Goal: Task Accomplishment & Management: Complete application form

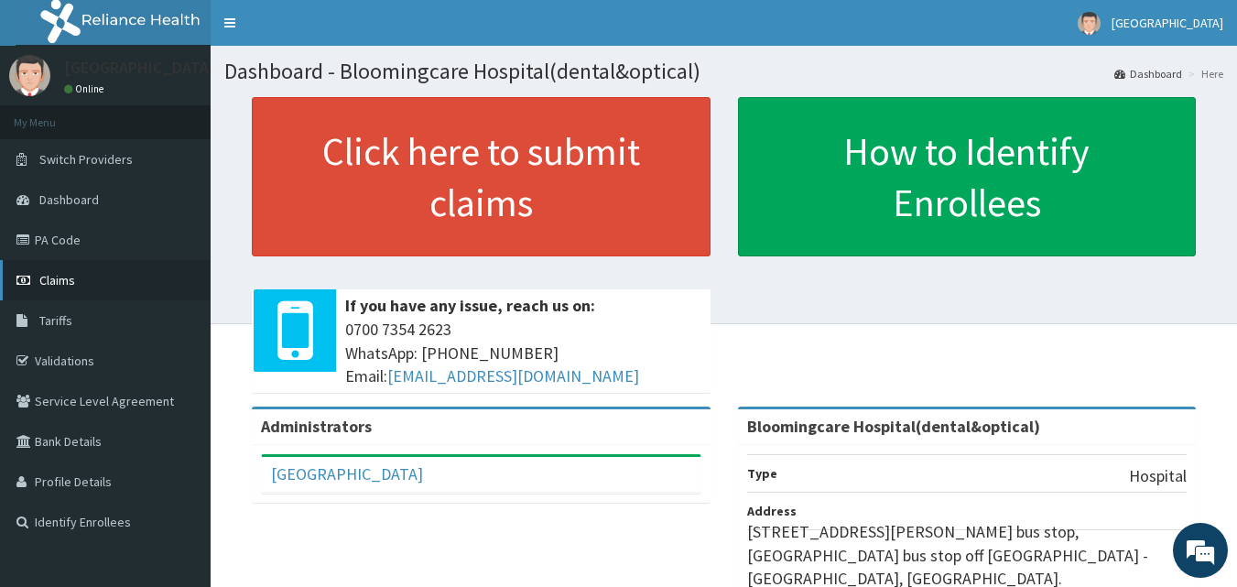
click at [66, 279] on span "Claims" at bounding box center [57, 280] width 36 height 16
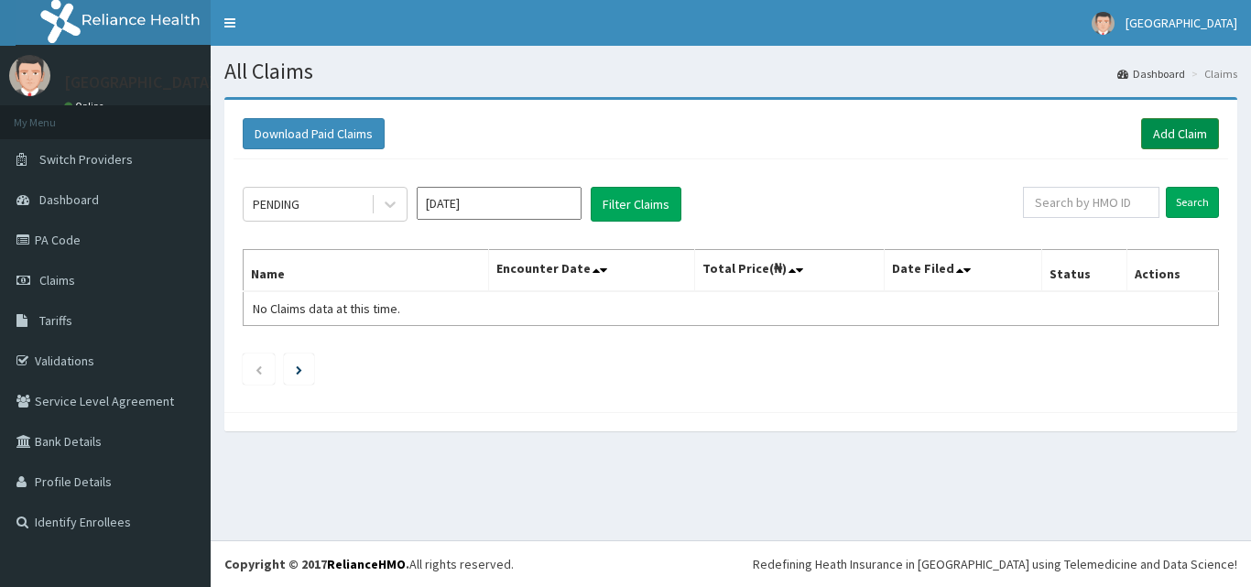
click at [1178, 132] on link "Add Claim" at bounding box center [1180, 133] width 78 height 31
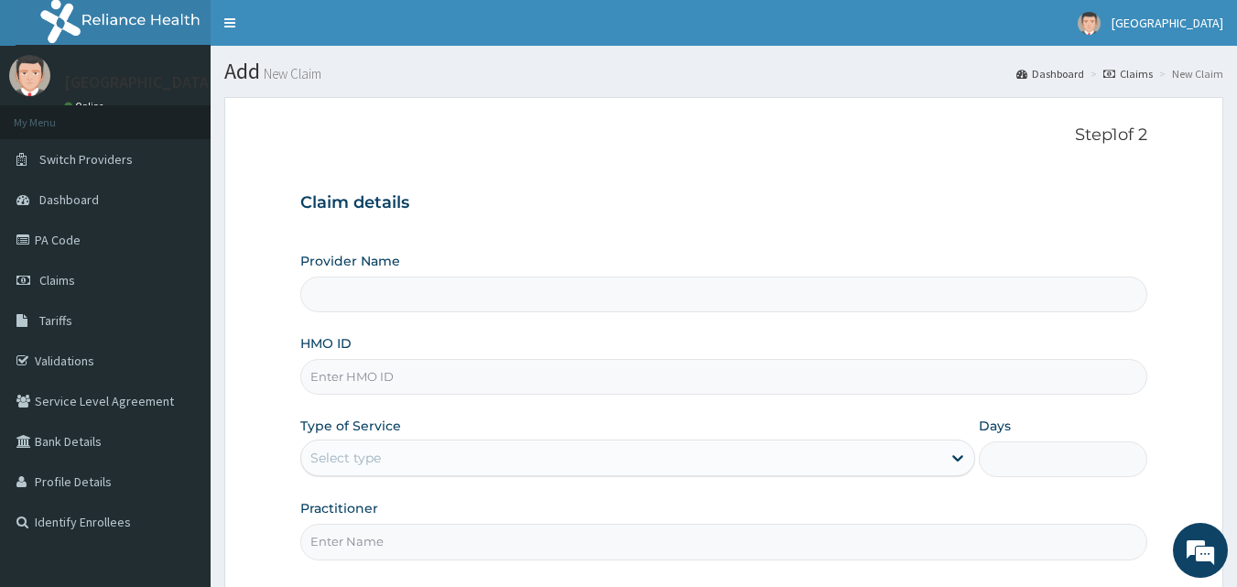
click at [374, 378] on input "HMO ID" at bounding box center [724, 377] width 848 height 36
paste input "IBL/10036/A"
type input "IBL/10036/A"
type input "Bloomingcare Hospital(dental&optical)"
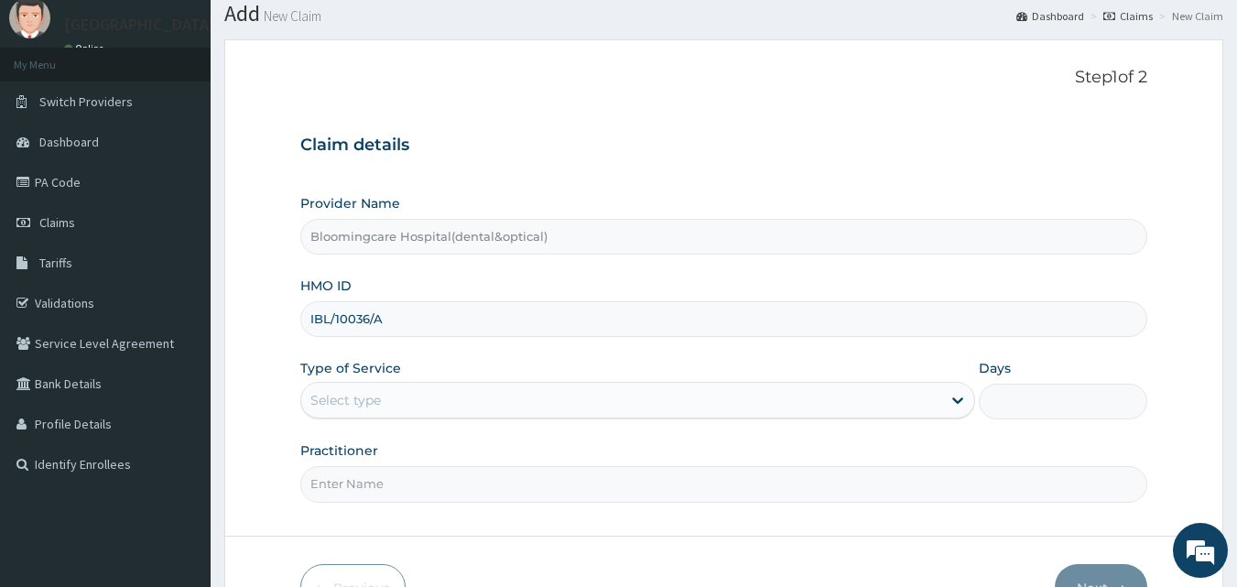
scroll to position [92, 0]
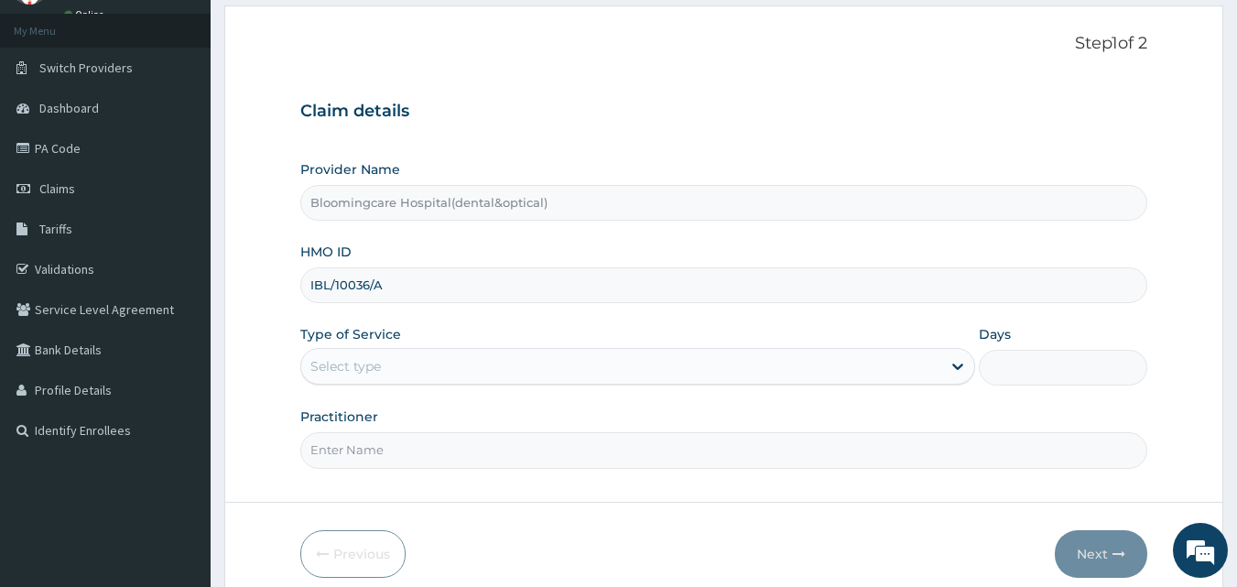
type input "IBL/10036/A"
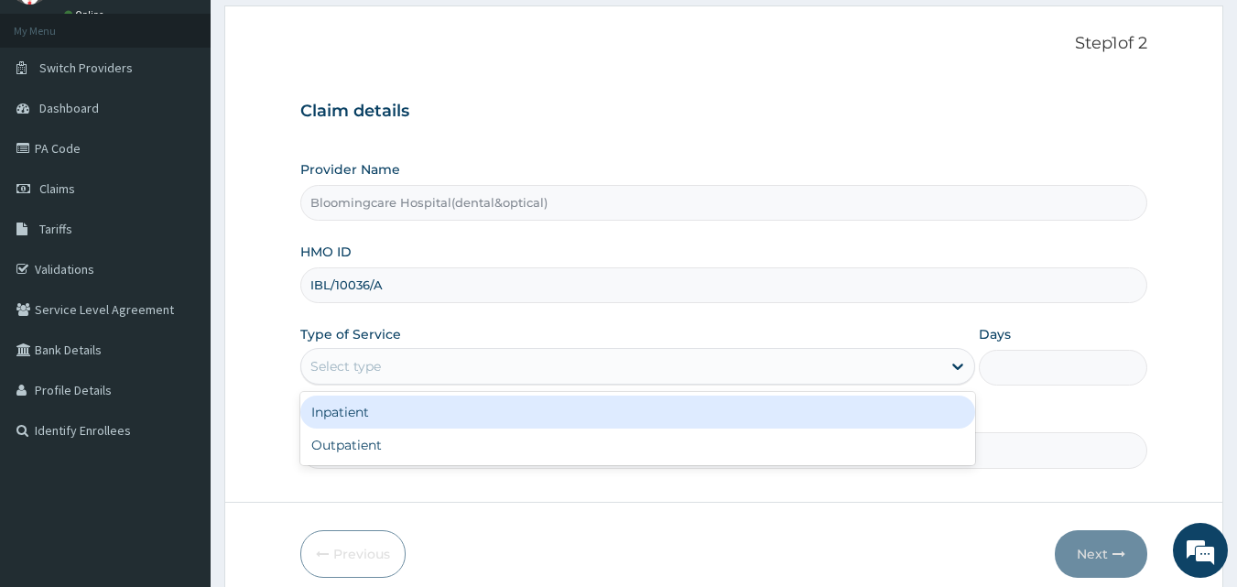
click at [364, 355] on div "Select type" at bounding box center [621, 366] width 640 height 29
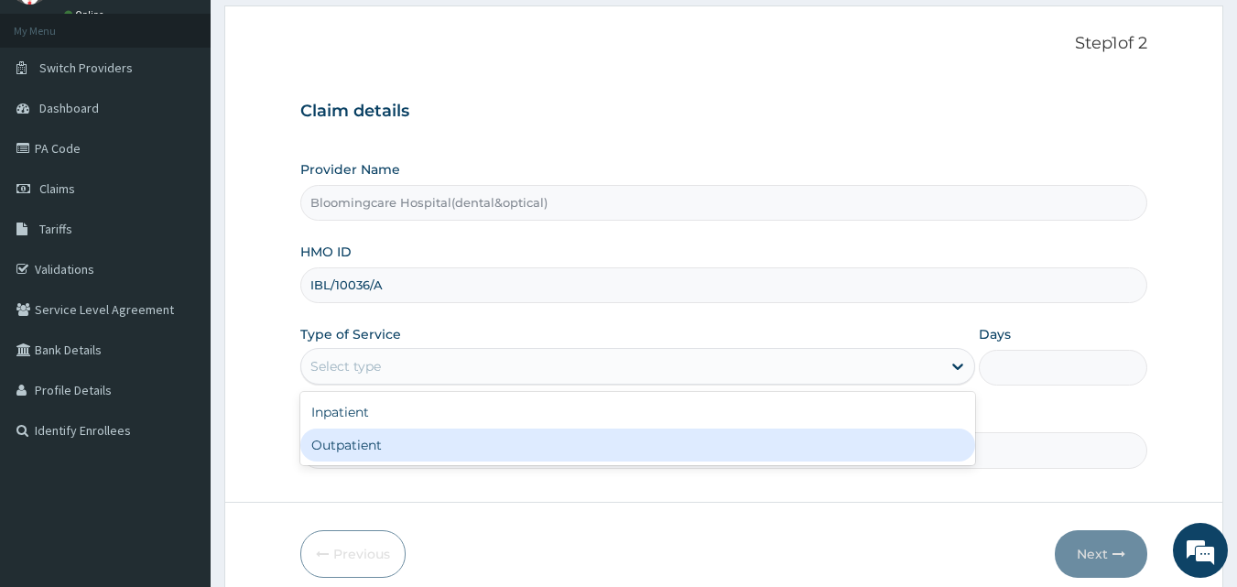
click at [374, 438] on div "Outpatient" at bounding box center [637, 445] width 675 height 33
type input "1"
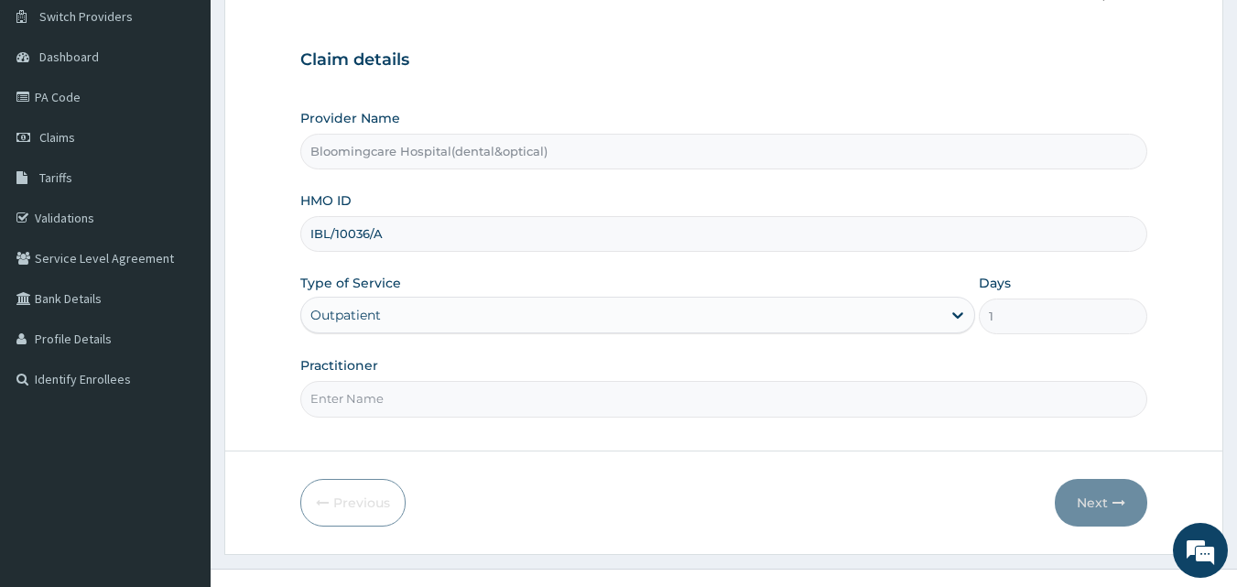
scroll to position [171, 0]
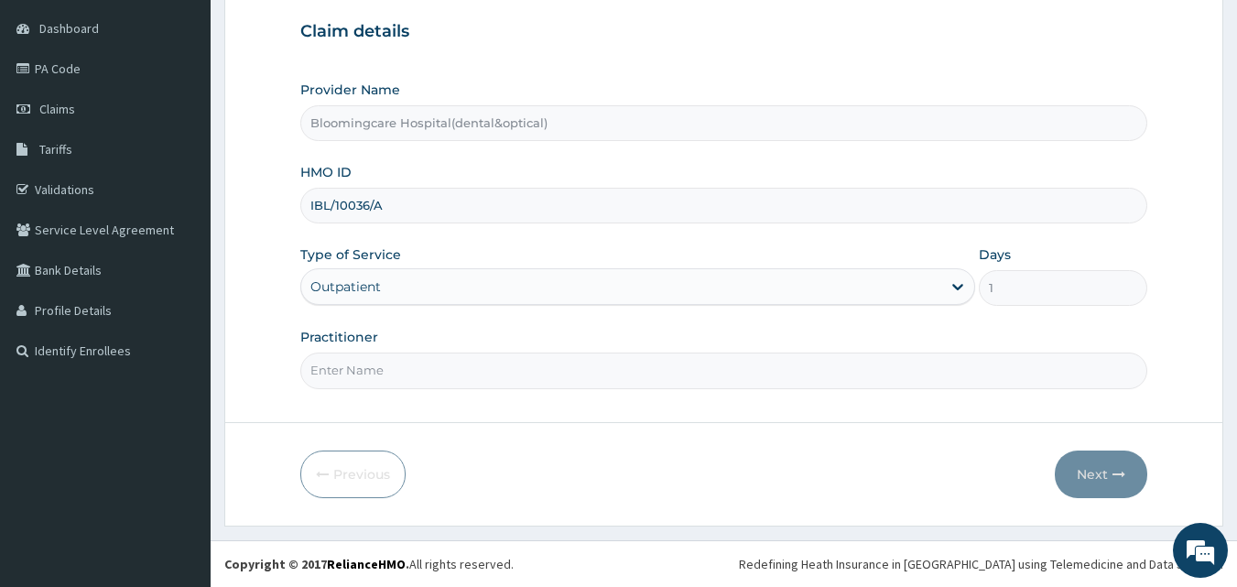
click at [388, 377] on input "Practitioner" at bounding box center [724, 371] width 848 height 36
type input "GP"
click at [1124, 470] on icon "button" at bounding box center [1119, 474] width 13 height 13
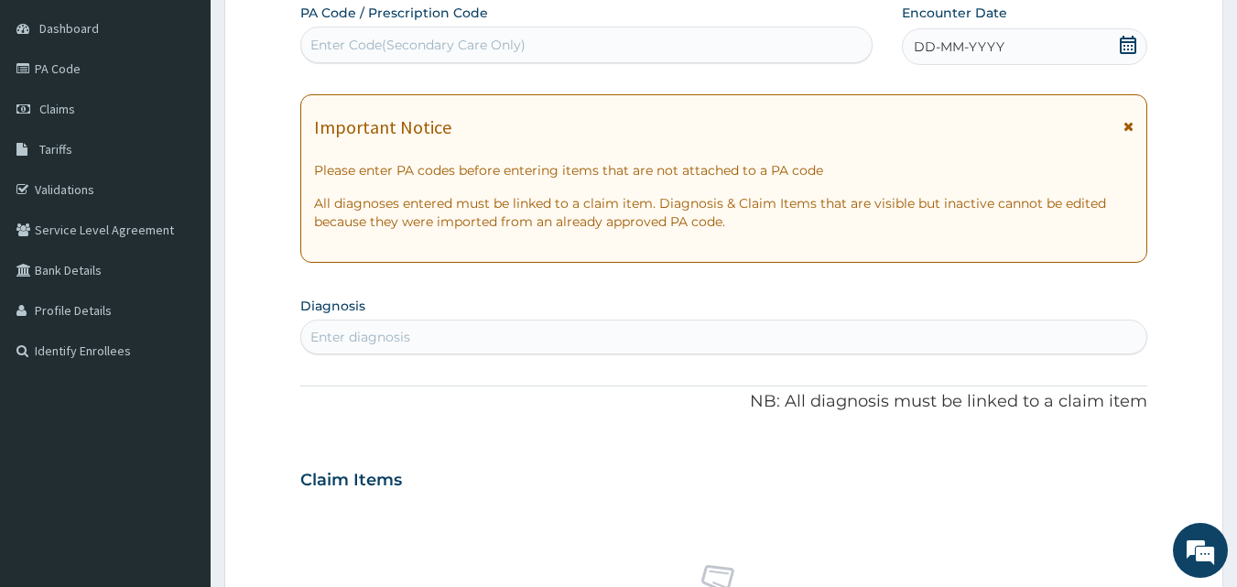
scroll to position [0, 0]
click at [518, 41] on div "Enter Code(Secondary Care Only)" at bounding box center [417, 45] width 215 height 18
drag, startPoint x: 518, startPoint y: 41, endPoint x: 434, endPoint y: 49, distance: 84.6
click at [434, 49] on div "Enter Code(Secondary Care Only)" at bounding box center [417, 45] width 215 height 18
paste input "PA/0C448C"
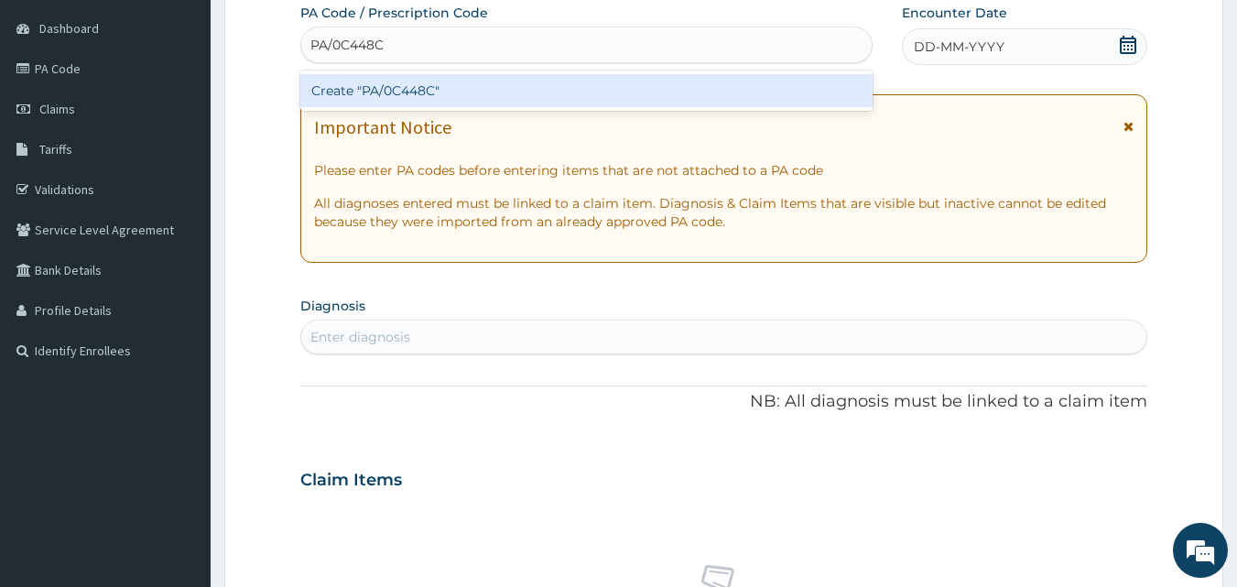
type input "PA/0C448C"
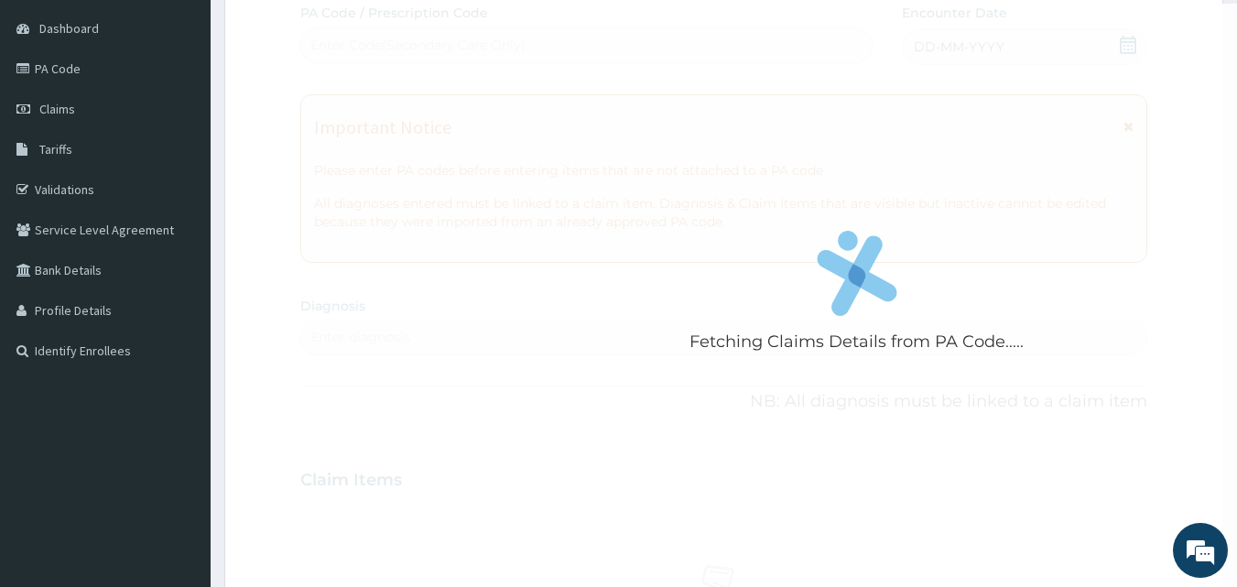
click at [257, 61] on form "Step 2 of 2 Fetching Claims Details from PA Code..... PA Code / Prescription Co…" at bounding box center [723, 504] width 999 height 1157
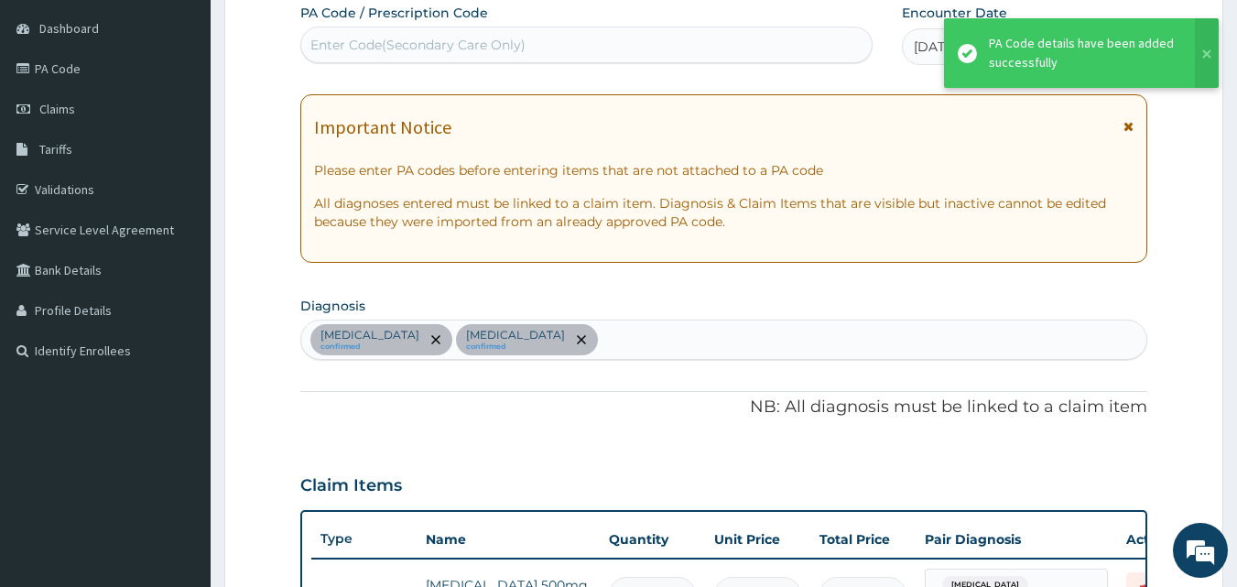
scroll to position [539, 0]
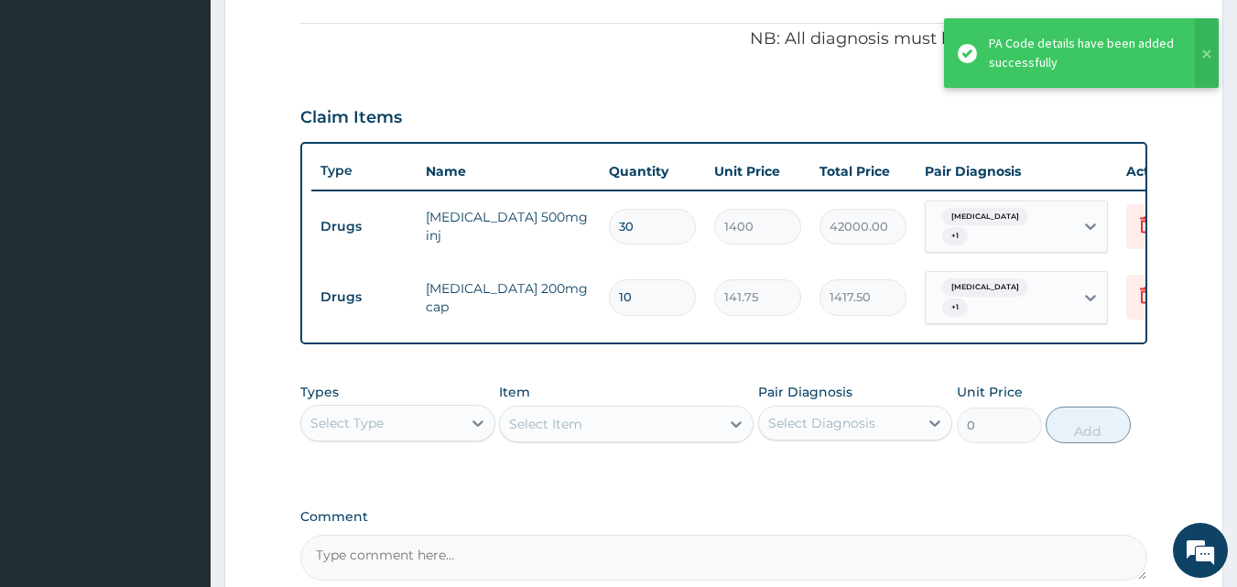
type input "9"
type input "1275.75"
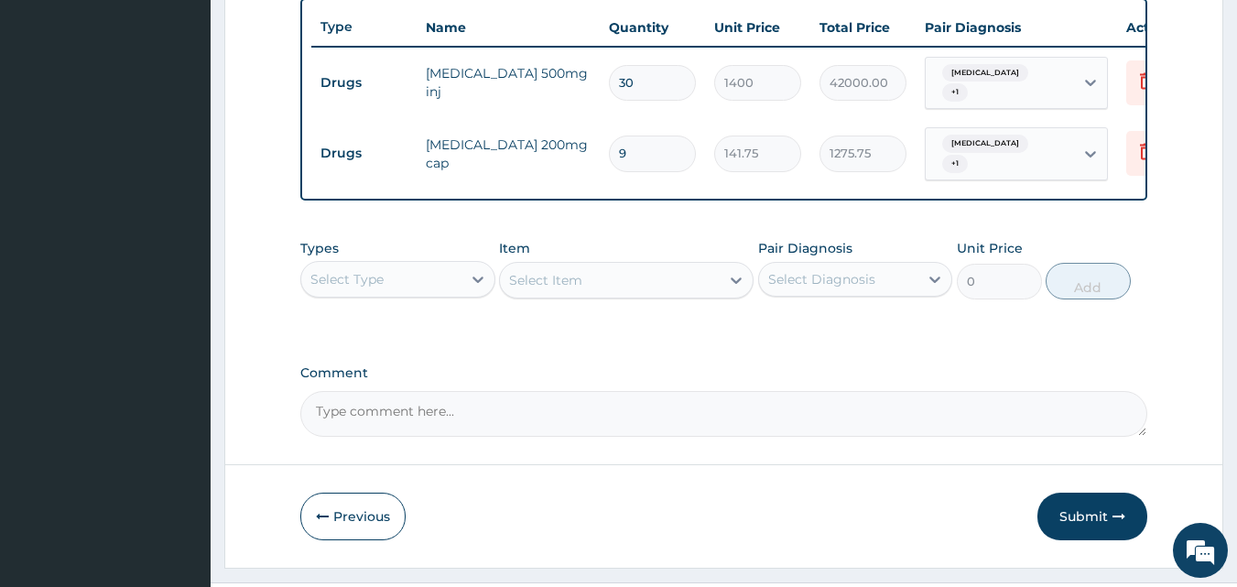
scroll to position [731, 0]
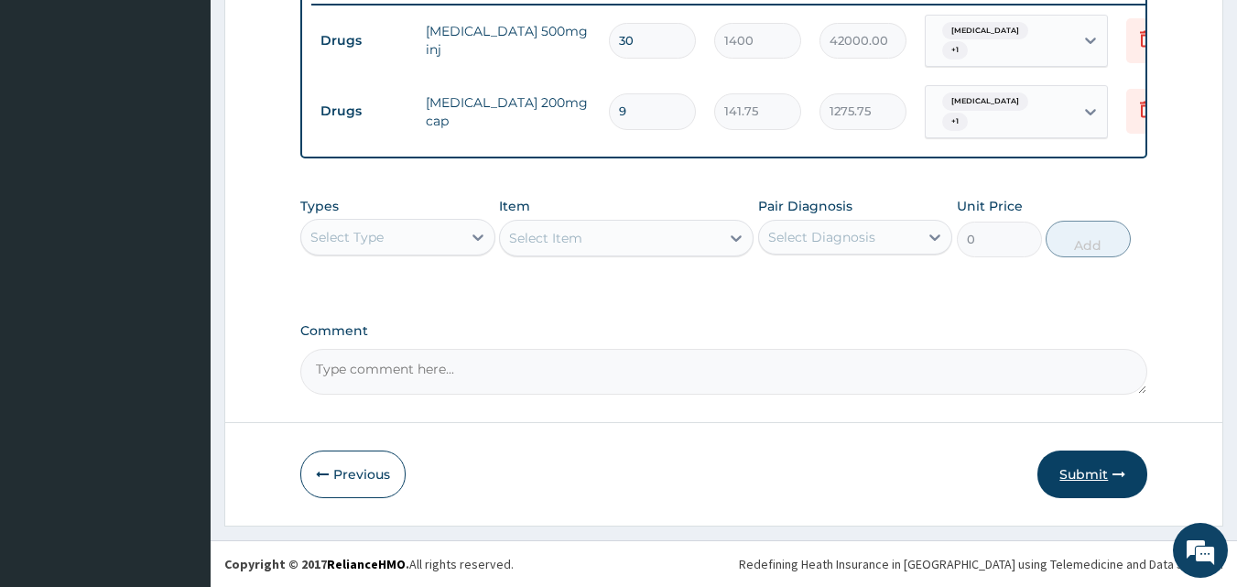
type input "9"
click at [1079, 467] on button "Submit" at bounding box center [1092, 475] width 110 height 48
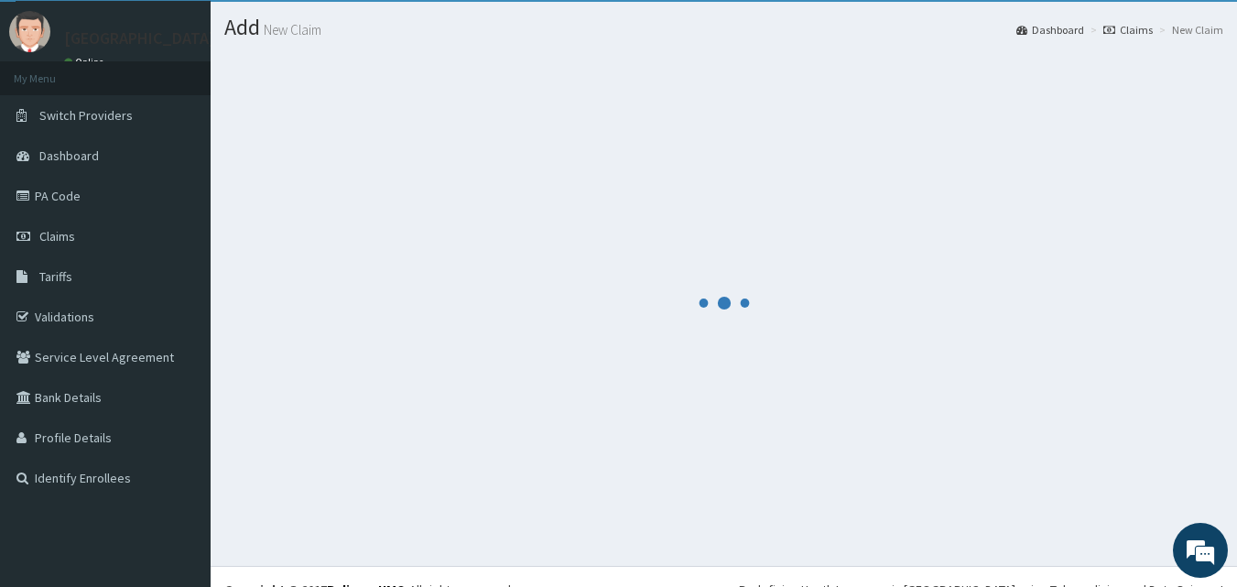
scroll to position [0, 0]
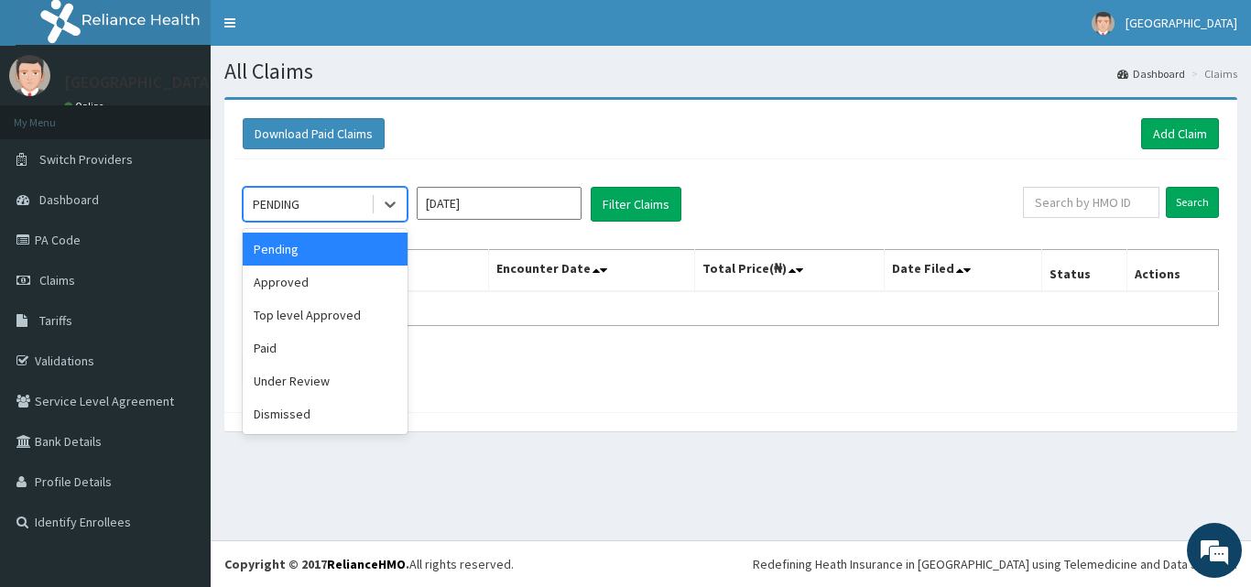
click at [331, 199] on div "PENDING" at bounding box center [307, 204] width 127 height 29
click at [292, 283] on div "Approved" at bounding box center [325, 282] width 165 height 33
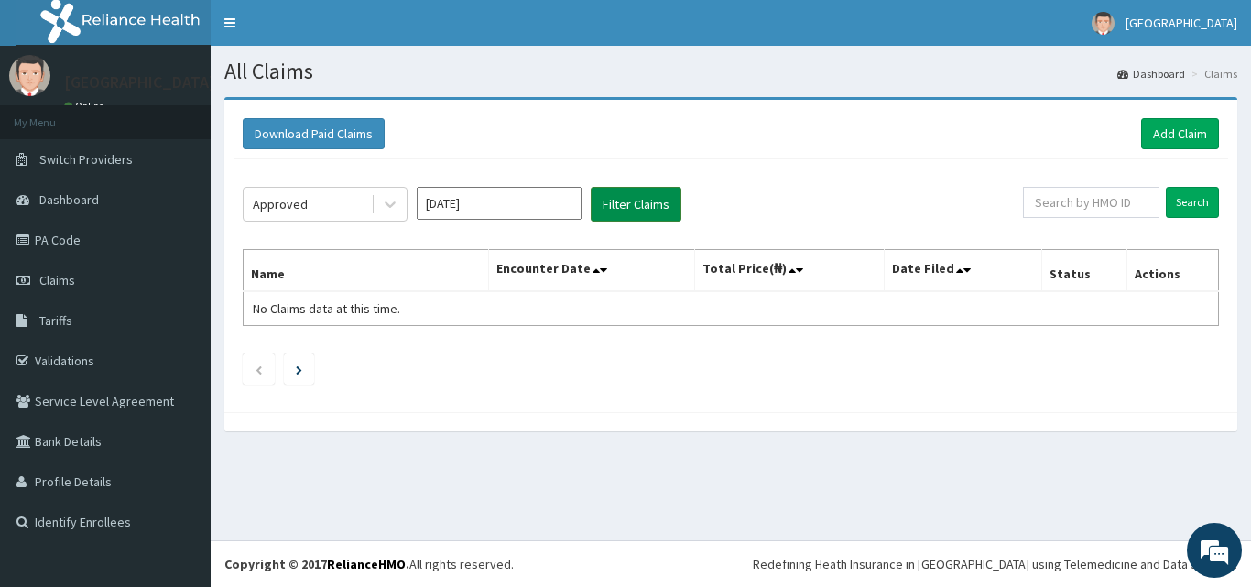
click at [642, 205] on button "Filter Claims" at bounding box center [636, 204] width 91 height 35
click at [617, 204] on button "Filter Claims" at bounding box center [636, 204] width 91 height 35
click at [616, 205] on button "Filter Claims" at bounding box center [636, 204] width 91 height 35
click at [616, 206] on button "Filter Claims" at bounding box center [636, 204] width 91 height 35
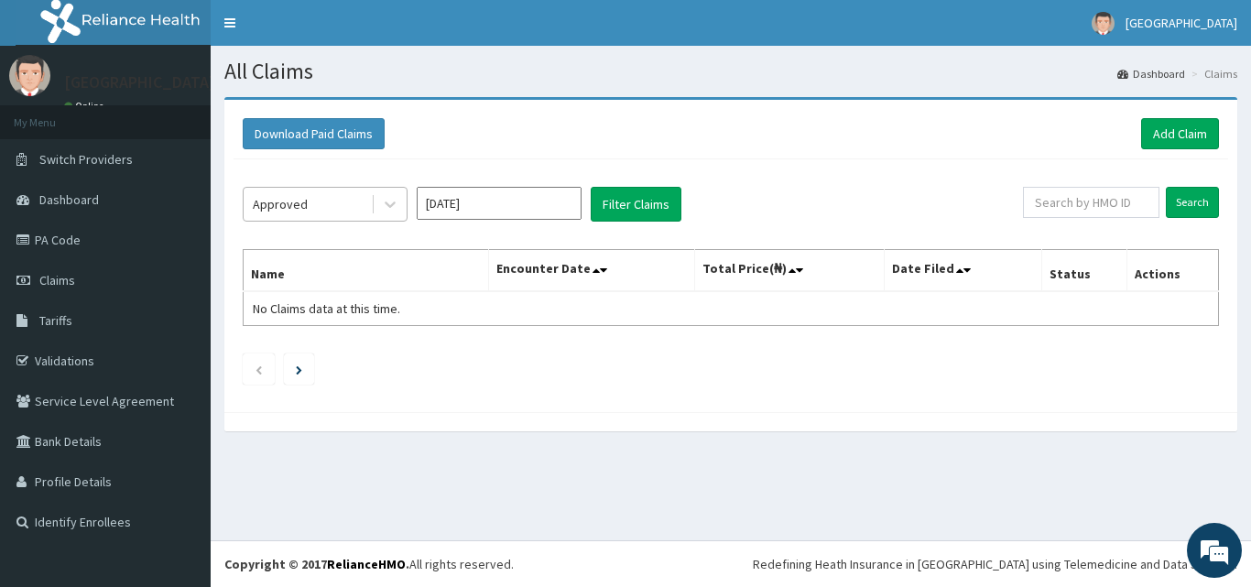
click at [310, 207] on div "Approved" at bounding box center [307, 204] width 127 height 29
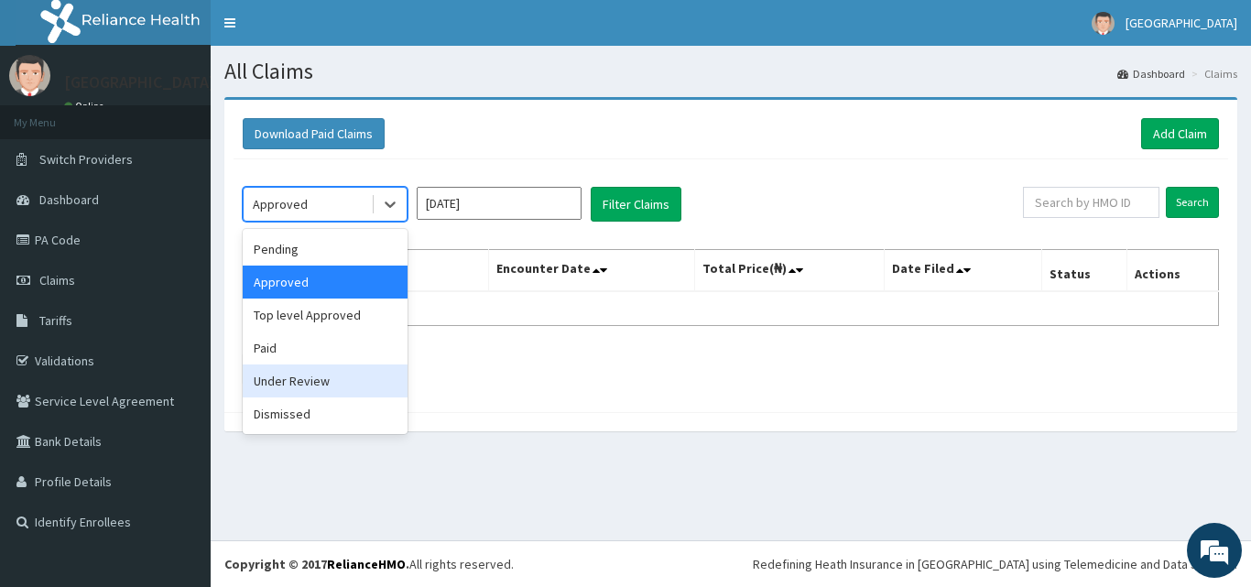
click at [305, 378] on div "Under Review" at bounding box center [325, 380] width 165 height 33
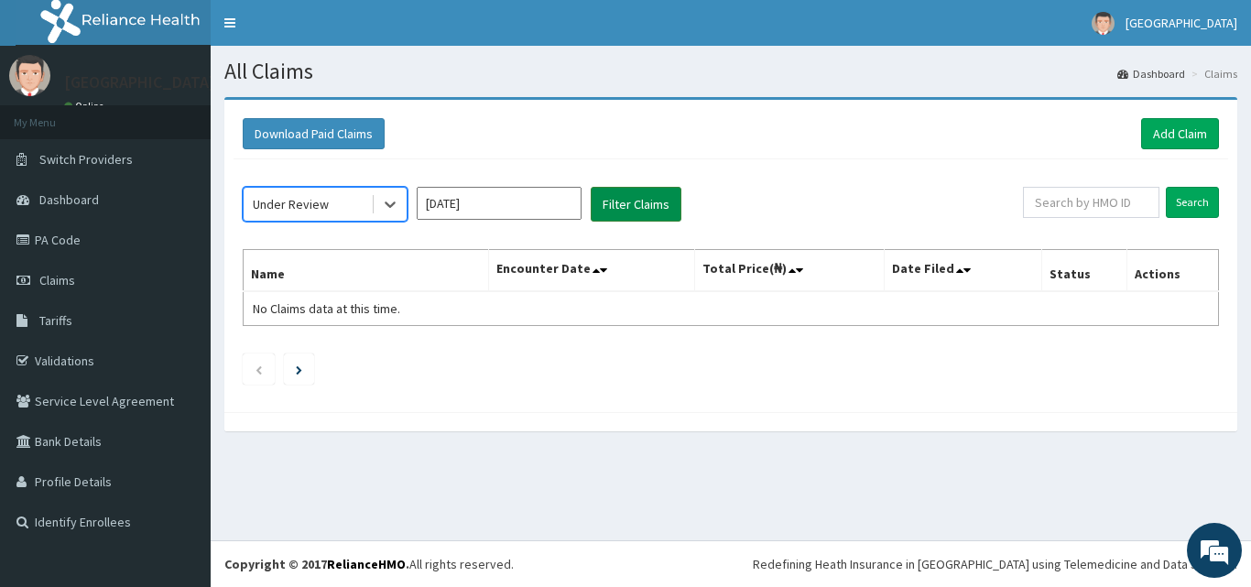
click at [649, 195] on button "Filter Claims" at bounding box center [636, 204] width 91 height 35
click at [659, 194] on button "Filter Claims" at bounding box center [636, 204] width 91 height 35
click at [659, 195] on button "Filter Claims" at bounding box center [636, 204] width 91 height 35
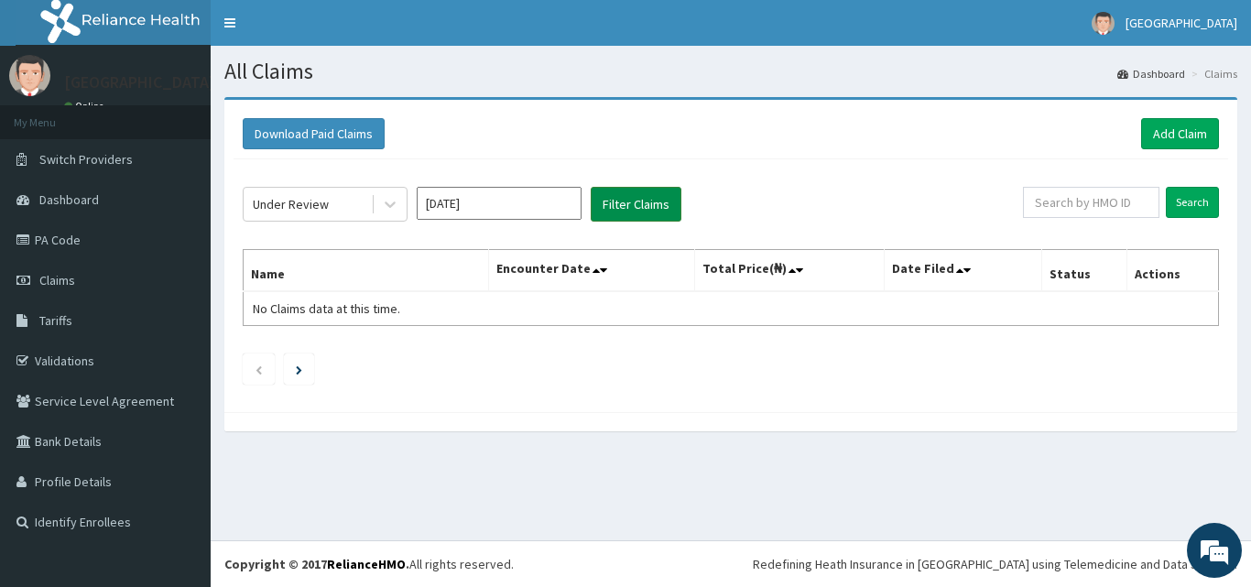
click at [659, 195] on button "Filter Claims" at bounding box center [636, 204] width 91 height 35
click at [658, 195] on button "Filter Claims" at bounding box center [636, 204] width 91 height 35
click at [324, 202] on div "Under Review" at bounding box center [291, 204] width 76 height 18
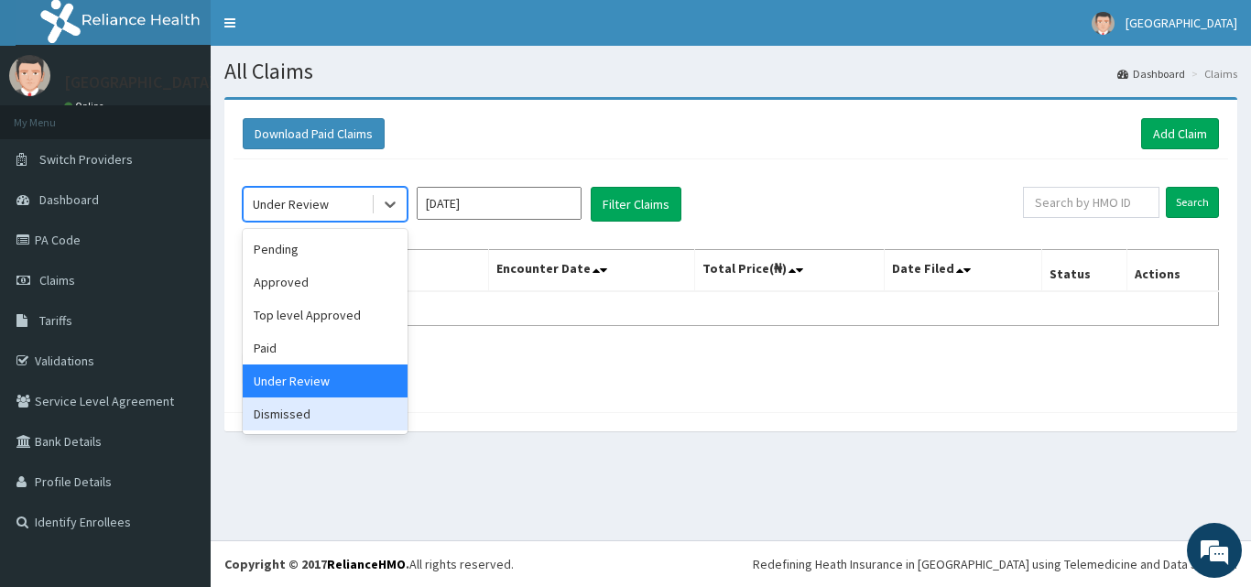
click at [280, 413] on div "Dismissed" at bounding box center [325, 413] width 165 height 33
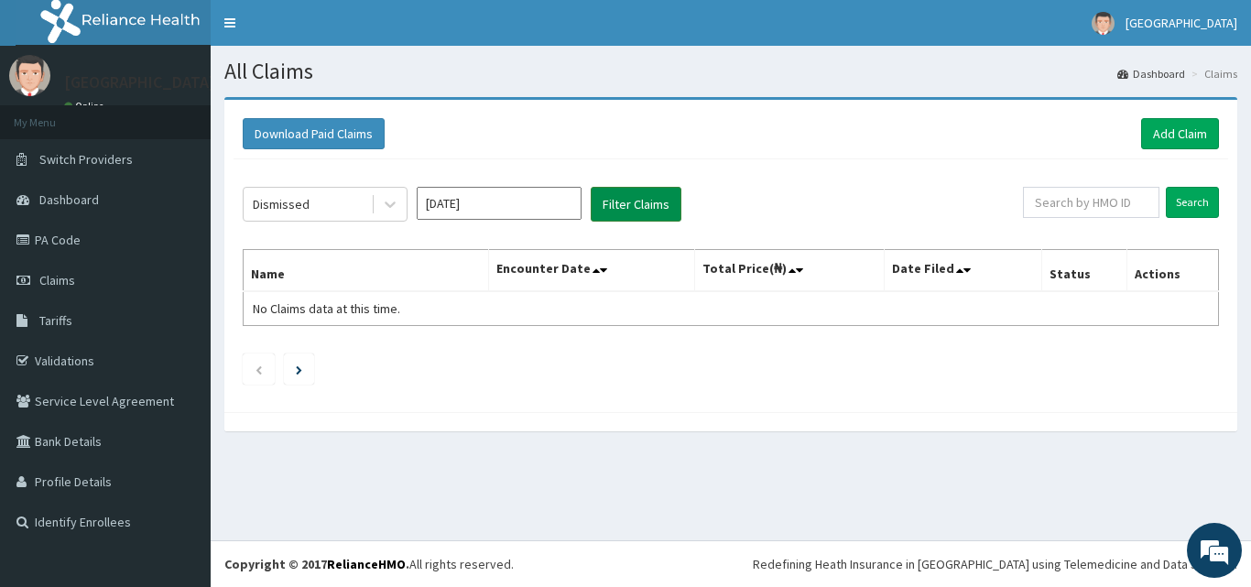
click at [631, 208] on button "Filter Claims" at bounding box center [636, 204] width 91 height 35
click at [629, 209] on button "Filter Claims" at bounding box center [636, 204] width 91 height 35
click at [628, 209] on button "Filter Claims" at bounding box center [636, 204] width 91 height 35
click at [334, 201] on div "Dismissed" at bounding box center [307, 204] width 127 height 29
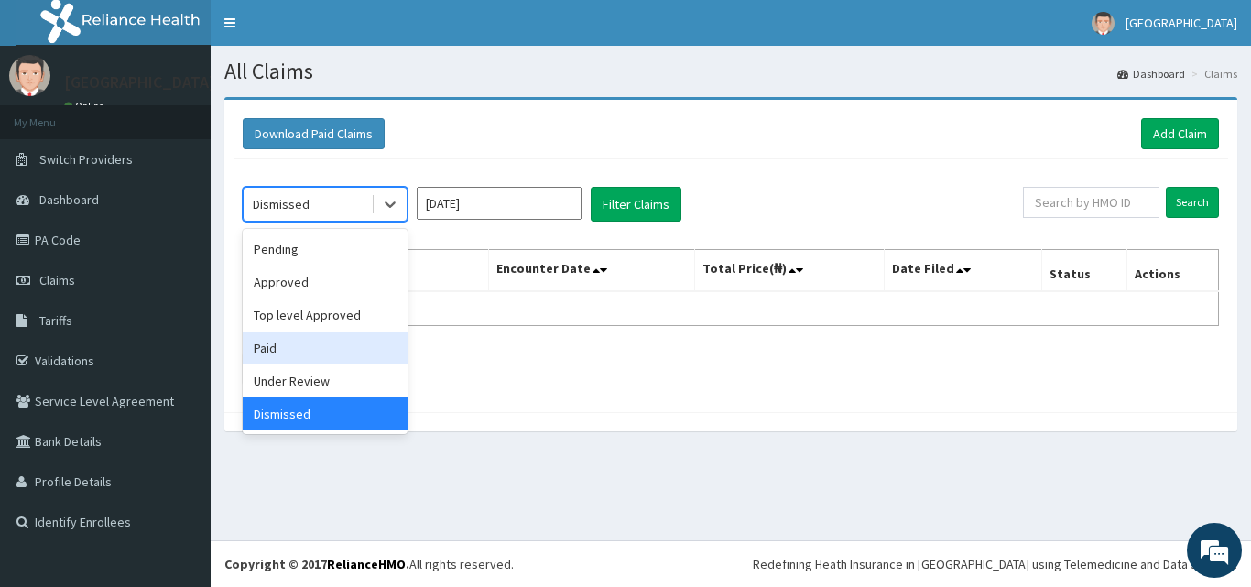
click at [300, 356] on div "Paid" at bounding box center [325, 347] width 165 height 33
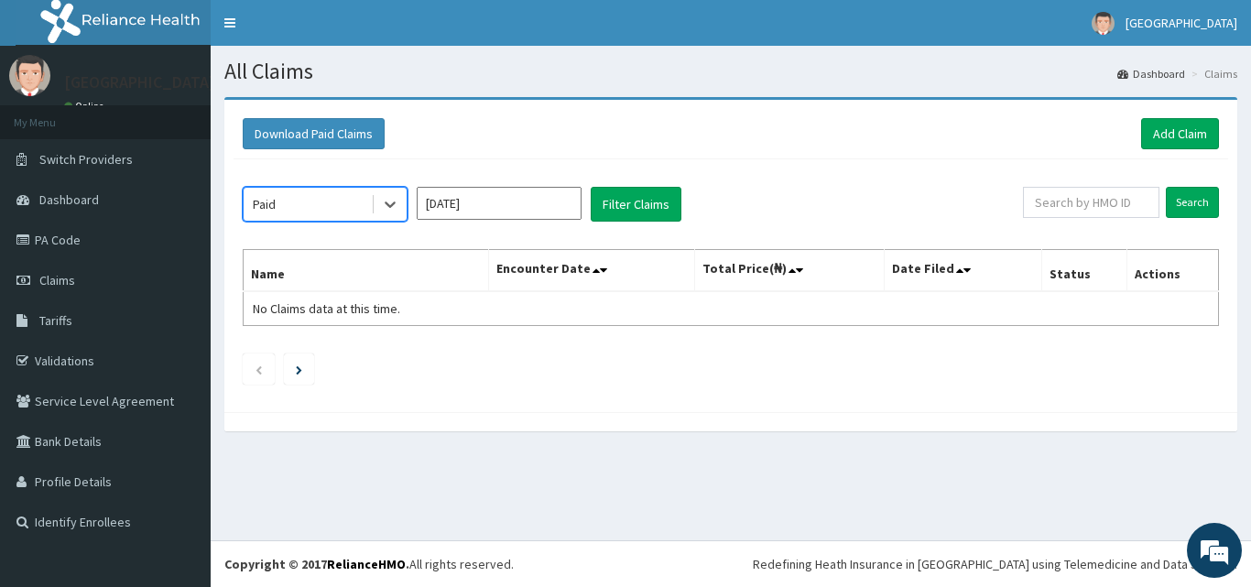
click at [317, 210] on div "Paid" at bounding box center [307, 204] width 127 height 29
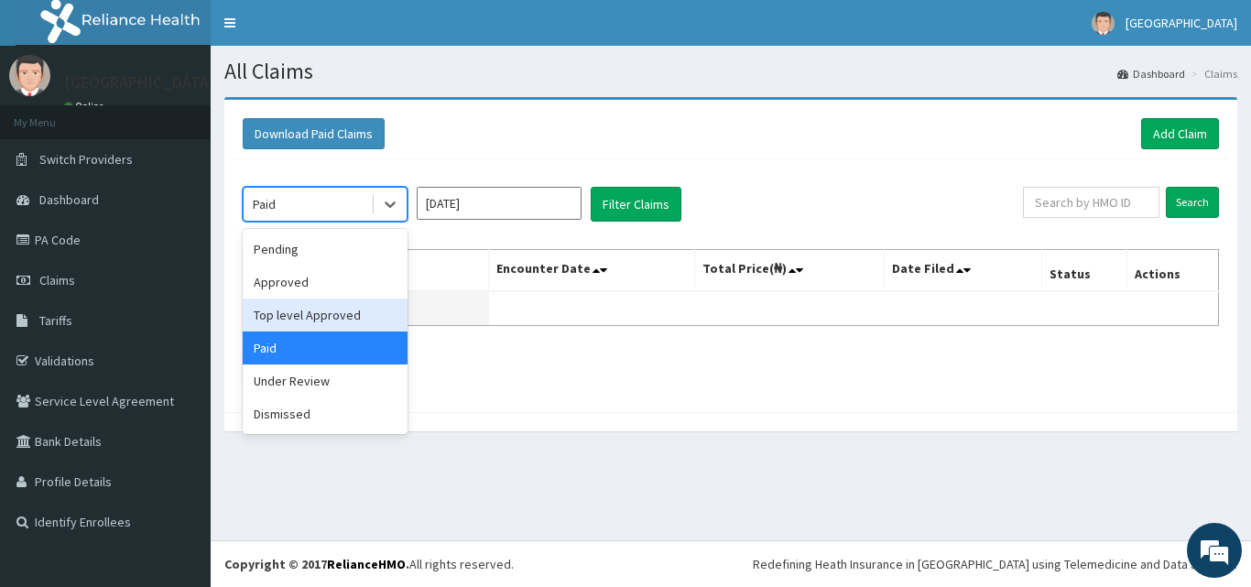
click at [293, 313] on div "Top level Approved" at bounding box center [325, 315] width 165 height 33
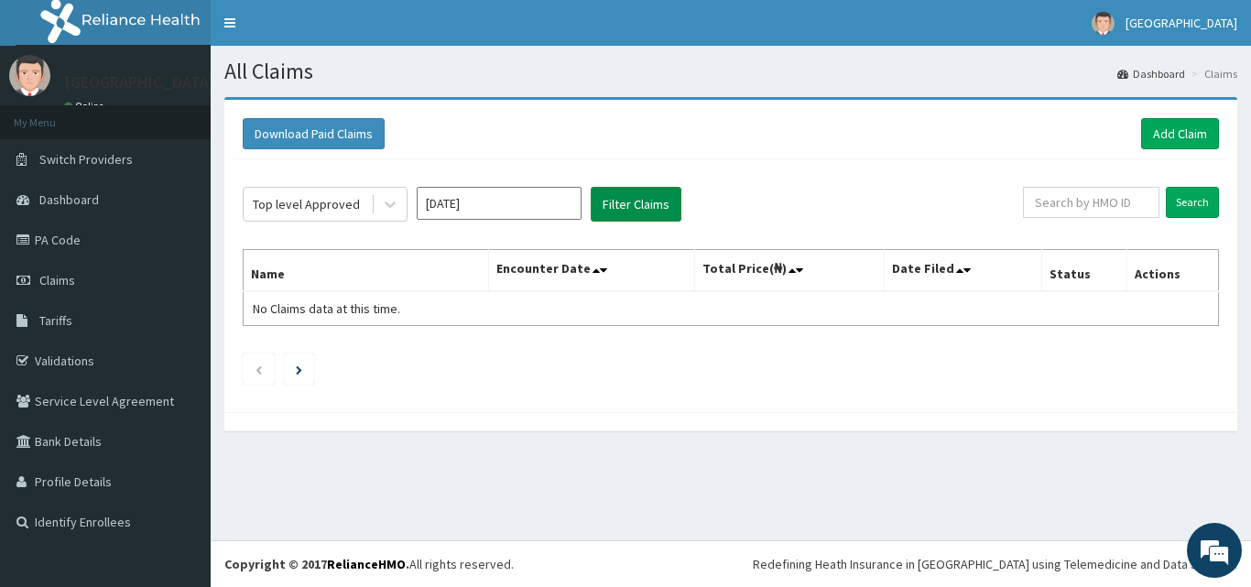
click at [629, 207] on button "Filter Claims" at bounding box center [636, 204] width 91 height 35
click at [626, 207] on button "Filter Claims" at bounding box center [636, 204] width 91 height 35
click at [624, 207] on button "Filter Claims" at bounding box center [636, 204] width 91 height 35
click at [307, 198] on div "Top level Approved" at bounding box center [306, 204] width 107 height 18
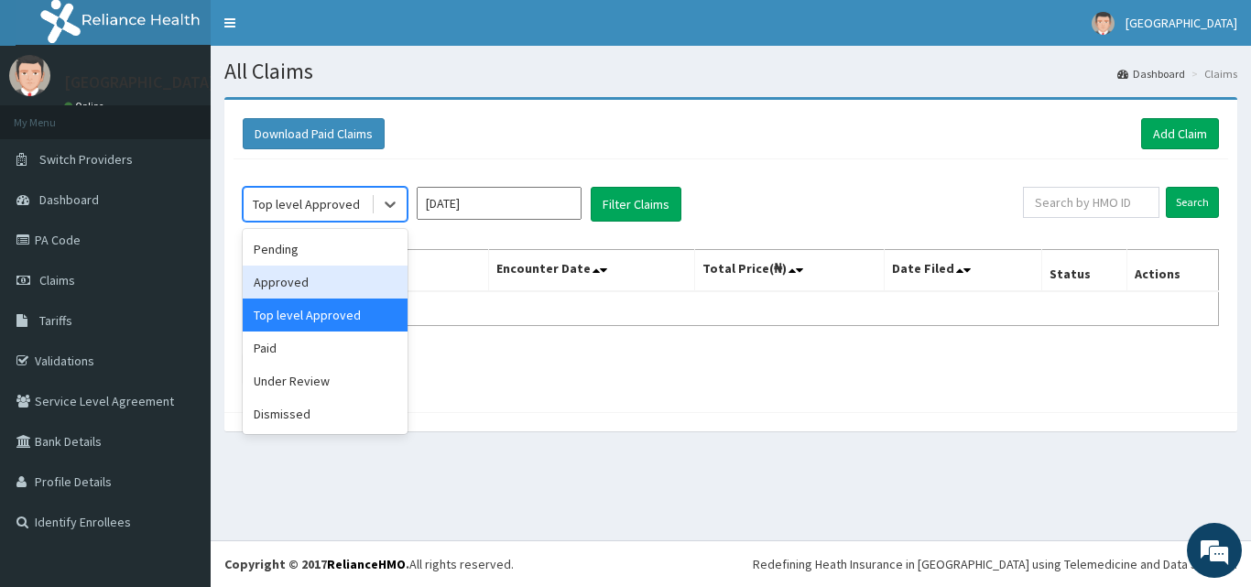
drag, startPoint x: 288, startPoint y: 278, endPoint x: 401, endPoint y: 232, distance: 122.8
click at [289, 277] on div "Approved" at bounding box center [325, 282] width 165 height 33
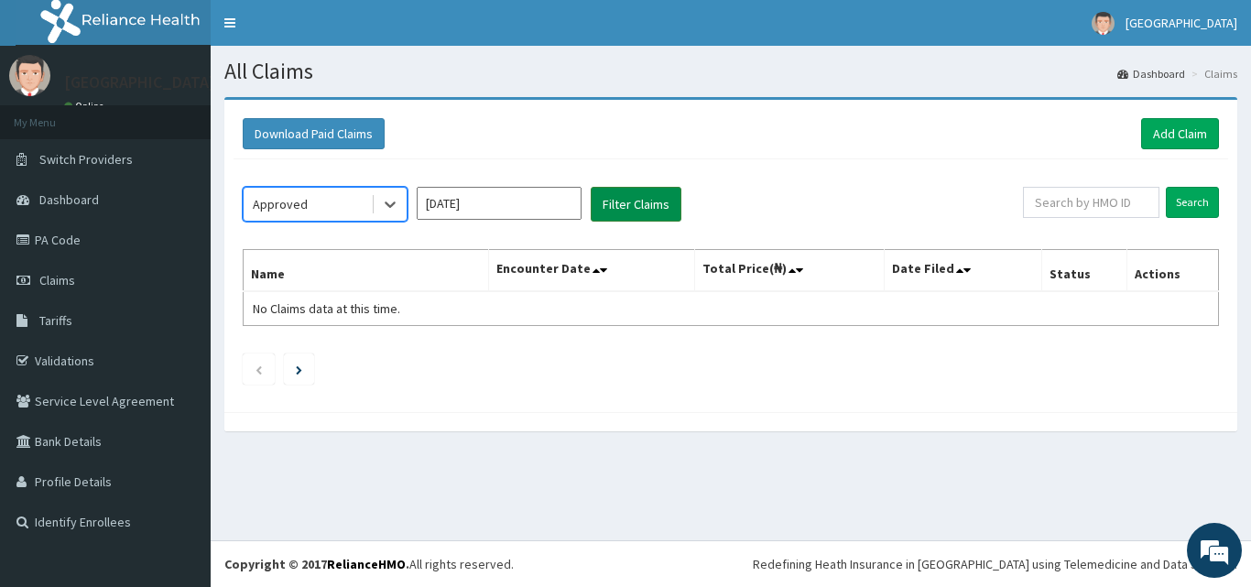
click at [639, 214] on button "Filter Claims" at bounding box center [636, 204] width 91 height 35
click at [637, 214] on button "Filter Claims" at bounding box center [636, 204] width 91 height 35
drag, startPoint x: 333, startPoint y: 200, endPoint x: 326, endPoint y: 218, distance: 19.7
click at [331, 201] on div "Approved" at bounding box center [307, 204] width 127 height 29
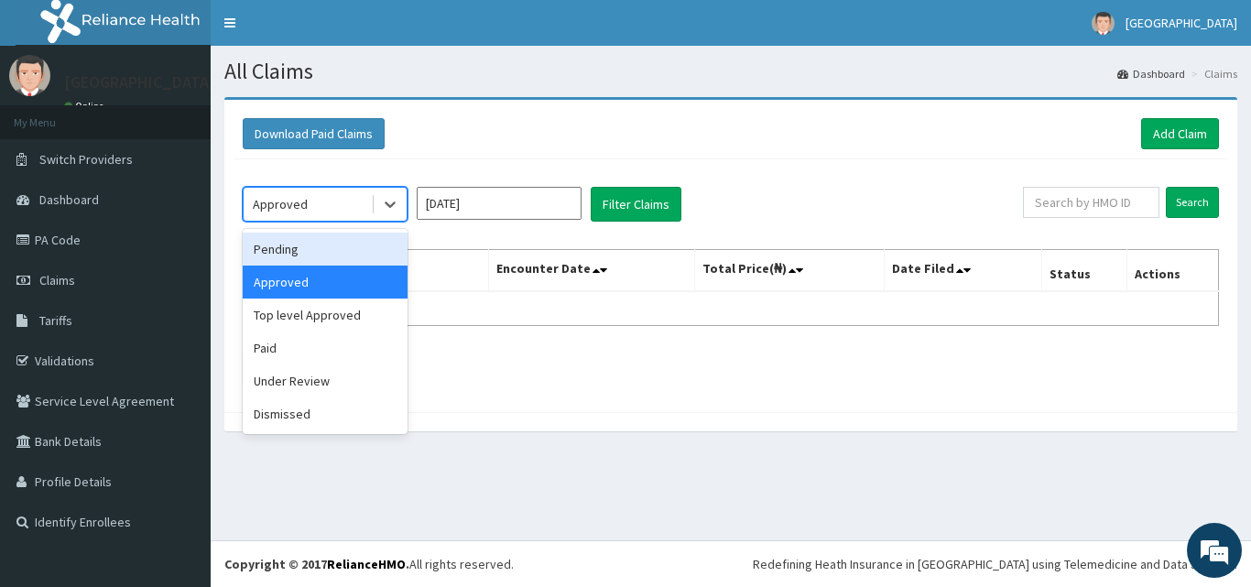
click at [312, 252] on div "Pending" at bounding box center [325, 249] width 165 height 33
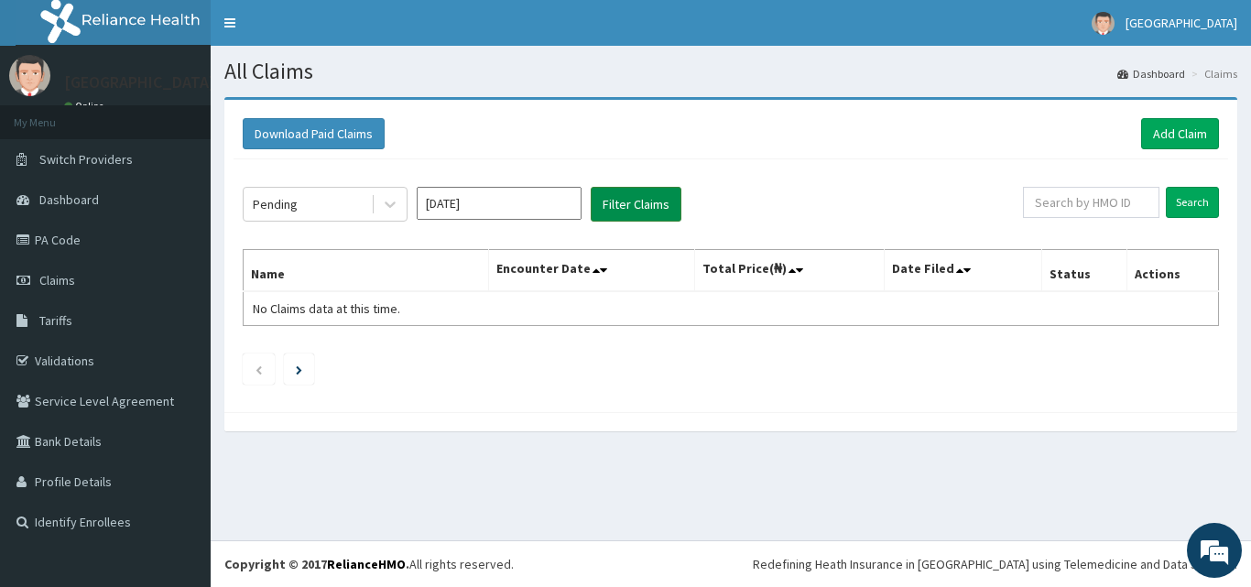
click at [627, 211] on button "Filter Claims" at bounding box center [636, 204] width 91 height 35
click at [626, 211] on button "Filter Claims" at bounding box center [636, 204] width 91 height 35
click at [496, 199] on input "Sep 2025" at bounding box center [499, 203] width 165 height 33
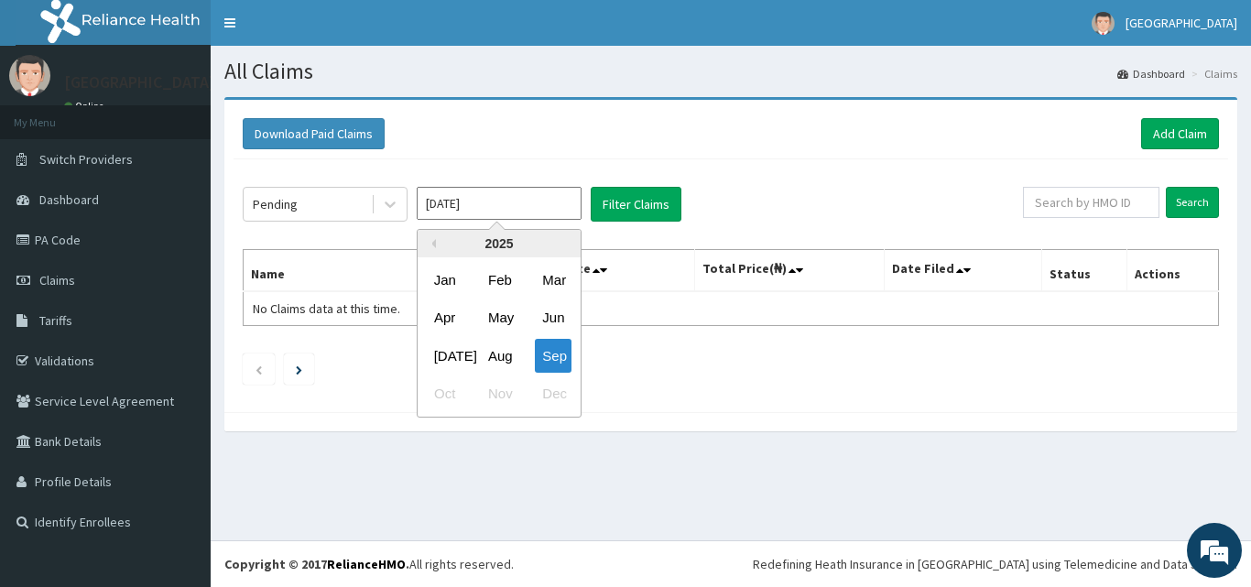
drag, startPoint x: 494, startPoint y: 358, endPoint x: 524, endPoint y: 328, distance: 42.1
click at [495, 358] on div "Aug" at bounding box center [499, 356] width 37 height 34
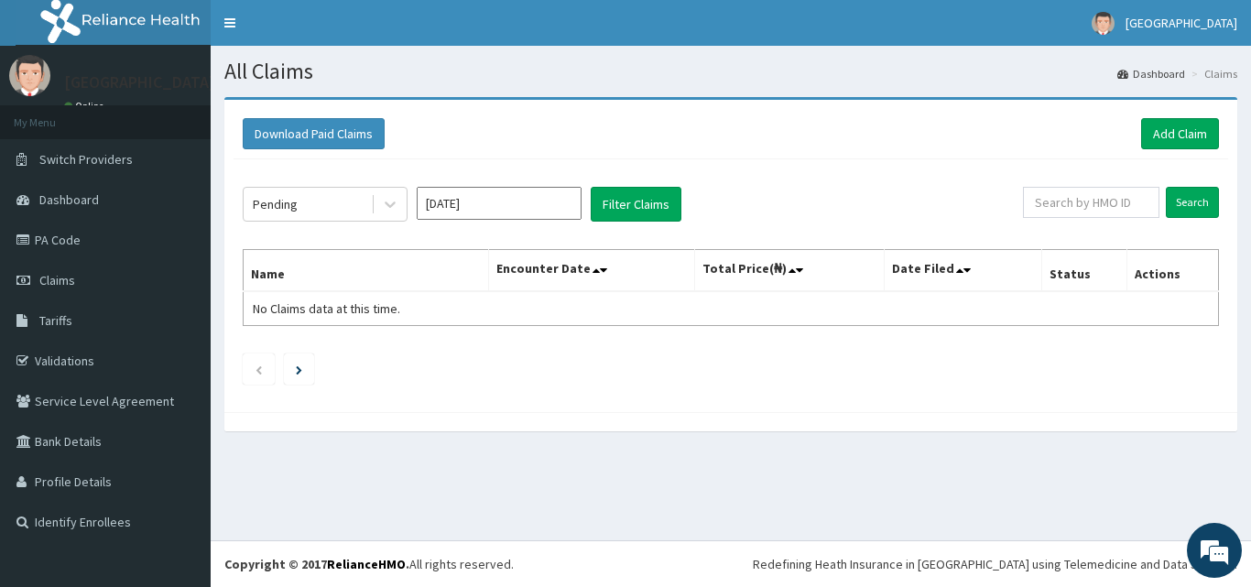
click at [658, 186] on div "Pending Aug 2025 Filter Claims Search Name Encounter Date Total Price(₦) Date F…" at bounding box center [730, 281] width 994 height 244
click at [656, 202] on button "Filter Claims" at bounding box center [636, 204] width 91 height 35
click at [657, 202] on button "Filter Claims" at bounding box center [636, 204] width 91 height 35
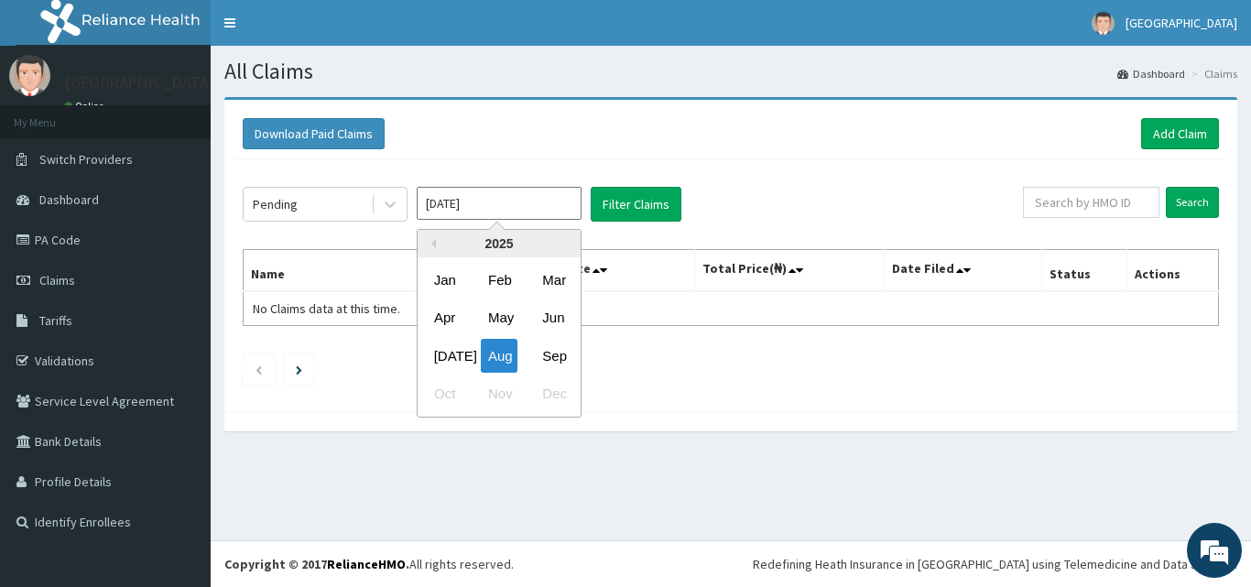
click at [459, 208] on input "Aug 2025" at bounding box center [499, 203] width 165 height 33
click at [552, 356] on div "Sep" at bounding box center [553, 356] width 37 height 34
type input "Sep 2025"
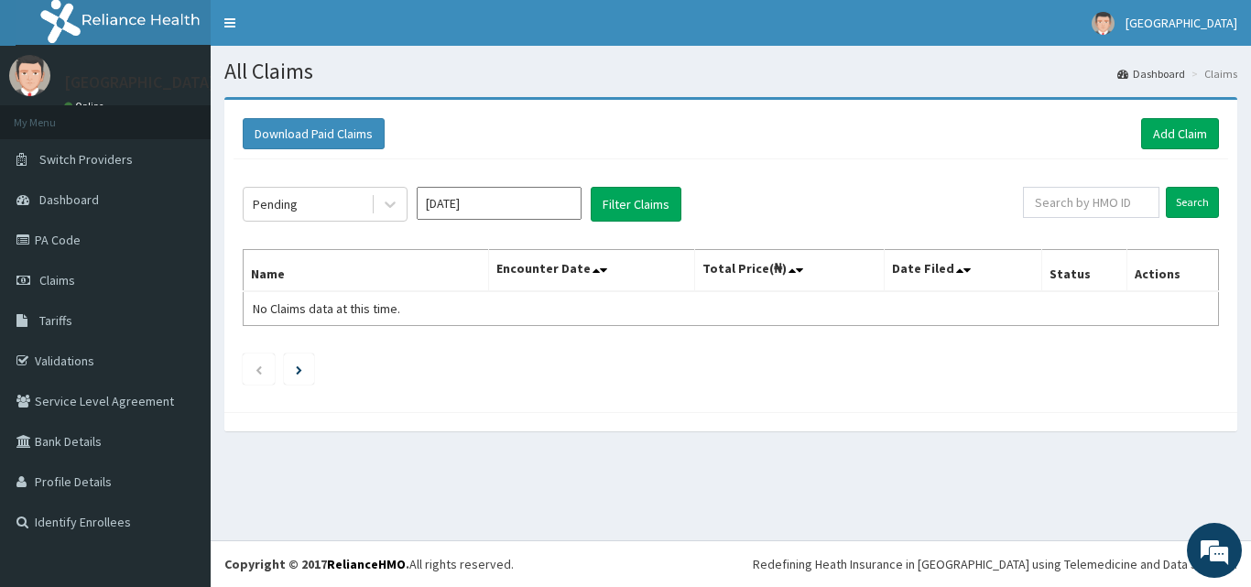
click at [334, 180] on div "Pending Sep 2025 Filter Claims Search Name Encounter Date Total Price(₦) Date F…" at bounding box center [730, 281] width 994 height 244
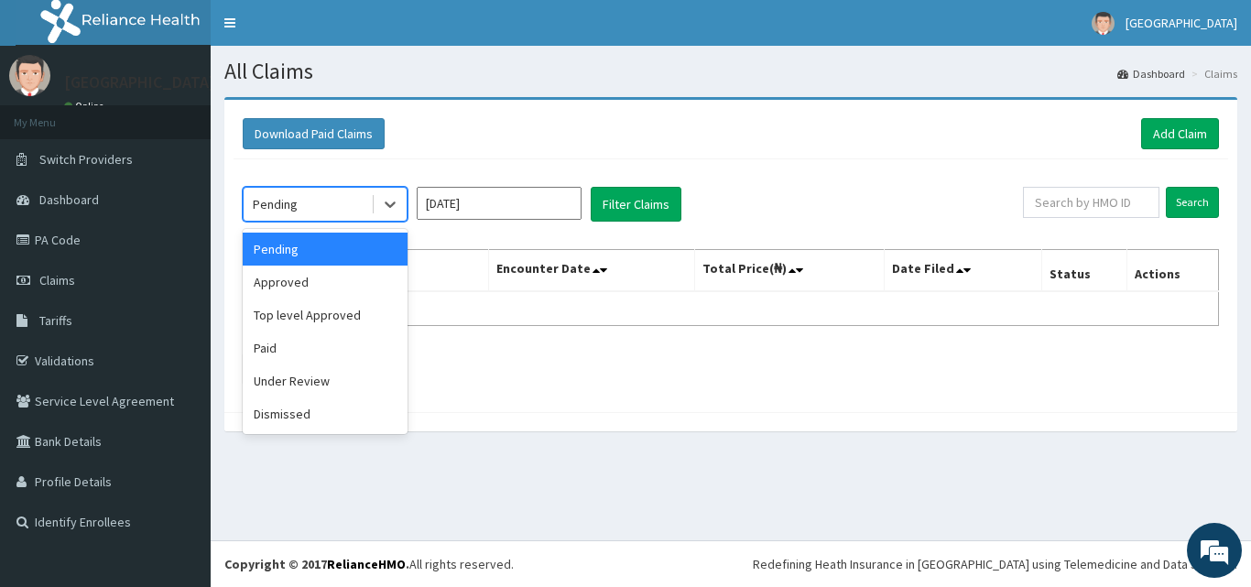
click at [331, 209] on div "Pending" at bounding box center [307, 204] width 127 height 29
click at [319, 275] on div "Approved" at bounding box center [325, 282] width 165 height 33
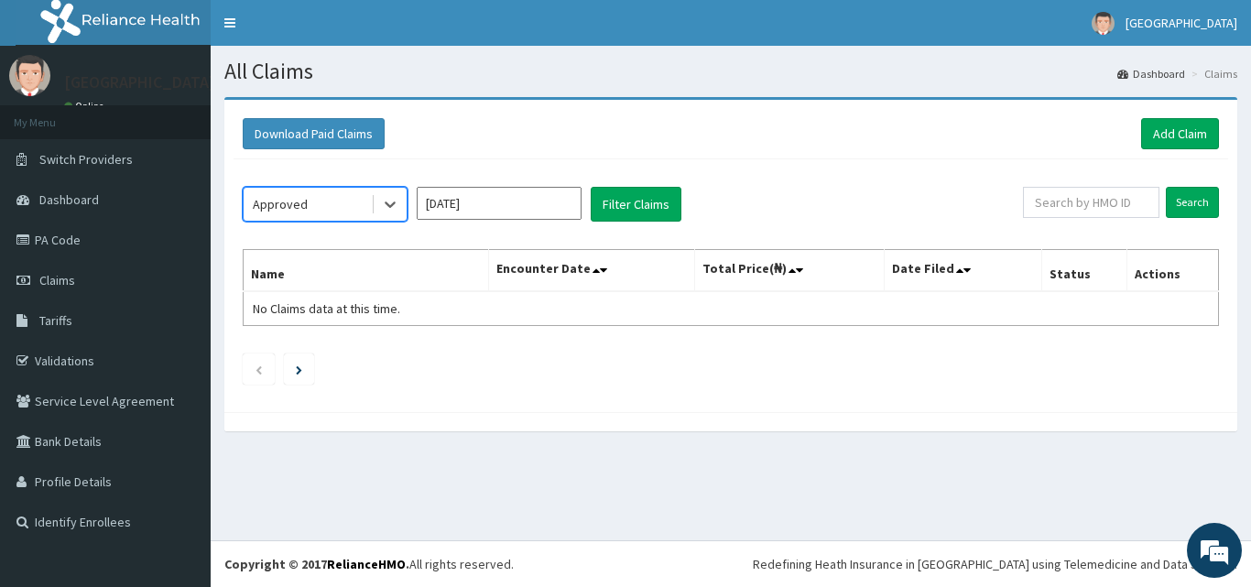
click at [654, 223] on div "option Approved, selected. Select is focused ,type to refine list, press Down t…" at bounding box center [730, 281] width 994 height 244
click at [653, 213] on button "Filter Claims" at bounding box center [636, 204] width 91 height 35
click at [655, 209] on button "Filter Claims" at bounding box center [636, 204] width 91 height 35
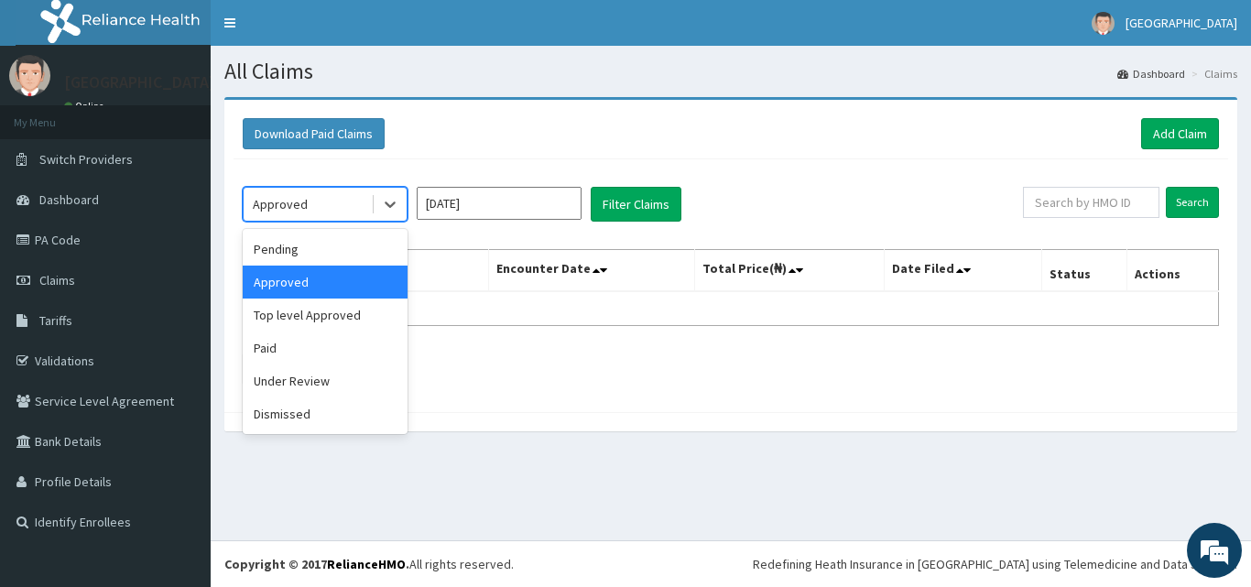
click at [331, 210] on div "Approved" at bounding box center [307, 204] width 127 height 29
click at [314, 312] on div "Top level Approved" at bounding box center [325, 315] width 165 height 33
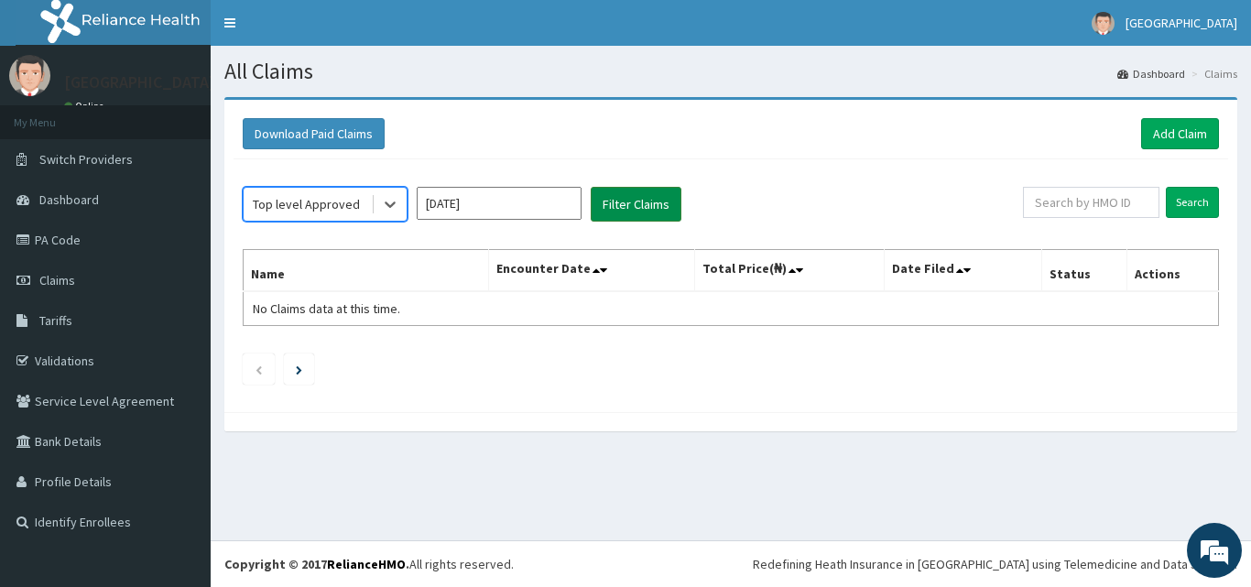
click at [649, 209] on button "Filter Claims" at bounding box center [636, 204] width 91 height 35
click at [648, 209] on button "Filter Claims" at bounding box center [636, 204] width 91 height 35
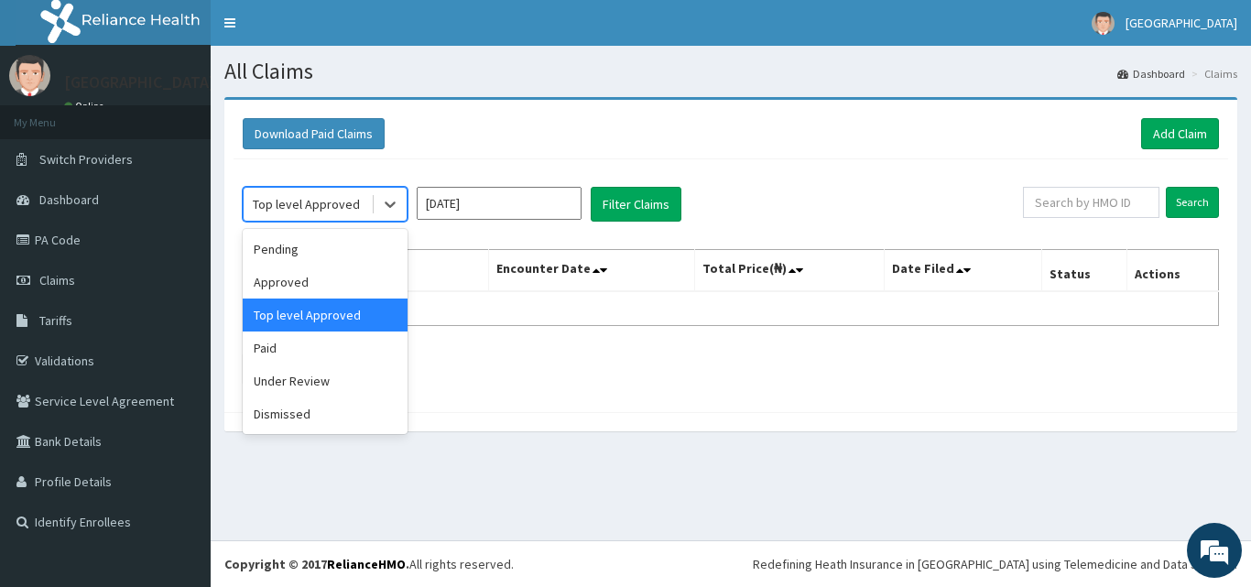
drag, startPoint x: 330, startPoint y: 201, endPoint x: 323, endPoint y: 247, distance: 46.2
click at [329, 201] on div "Top level Approved" at bounding box center [306, 204] width 107 height 18
drag, startPoint x: 292, startPoint y: 373, endPoint x: 300, endPoint y: 367, distance: 9.9
click at [291, 374] on div "Under Review" at bounding box center [325, 380] width 165 height 33
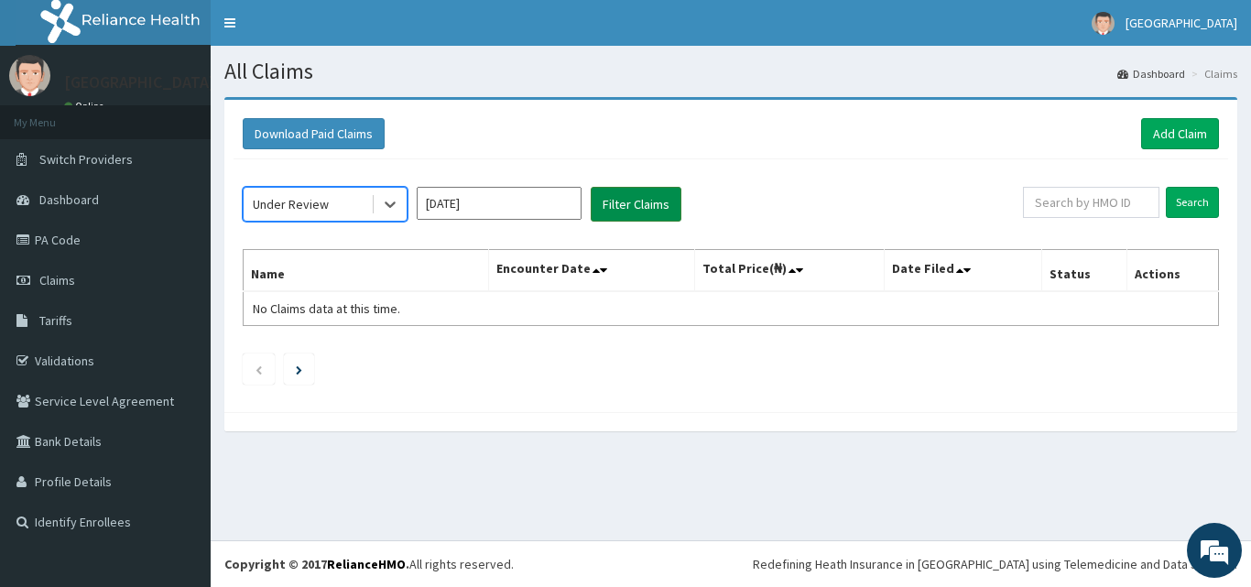
click at [629, 210] on button "Filter Claims" at bounding box center [636, 204] width 91 height 35
click at [627, 211] on button "Filter Claims" at bounding box center [636, 204] width 91 height 35
click at [330, 189] on div "Under Review" at bounding box center [325, 204] width 165 height 35
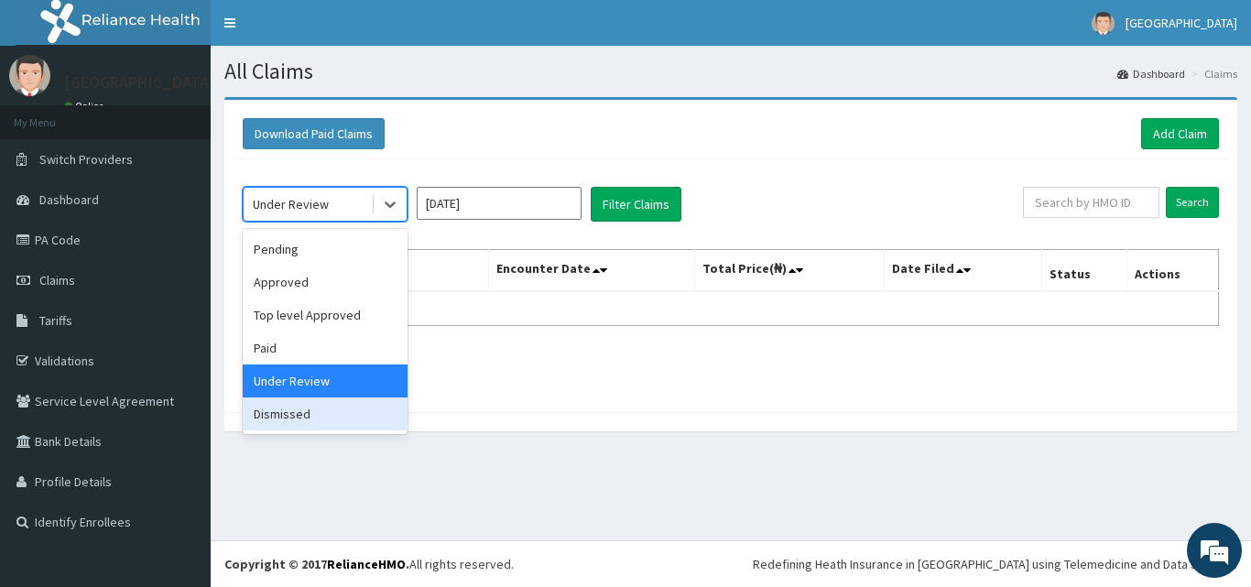
drag, startPoint x: 309, startPoint y: 417, endPoint x: 321, endPoint y: 405, distance: 16.8
click at [309, 417] on div "Dismissed" at bounding box center [325, 413] width 165 height 33
